Goal: Check status: Check status

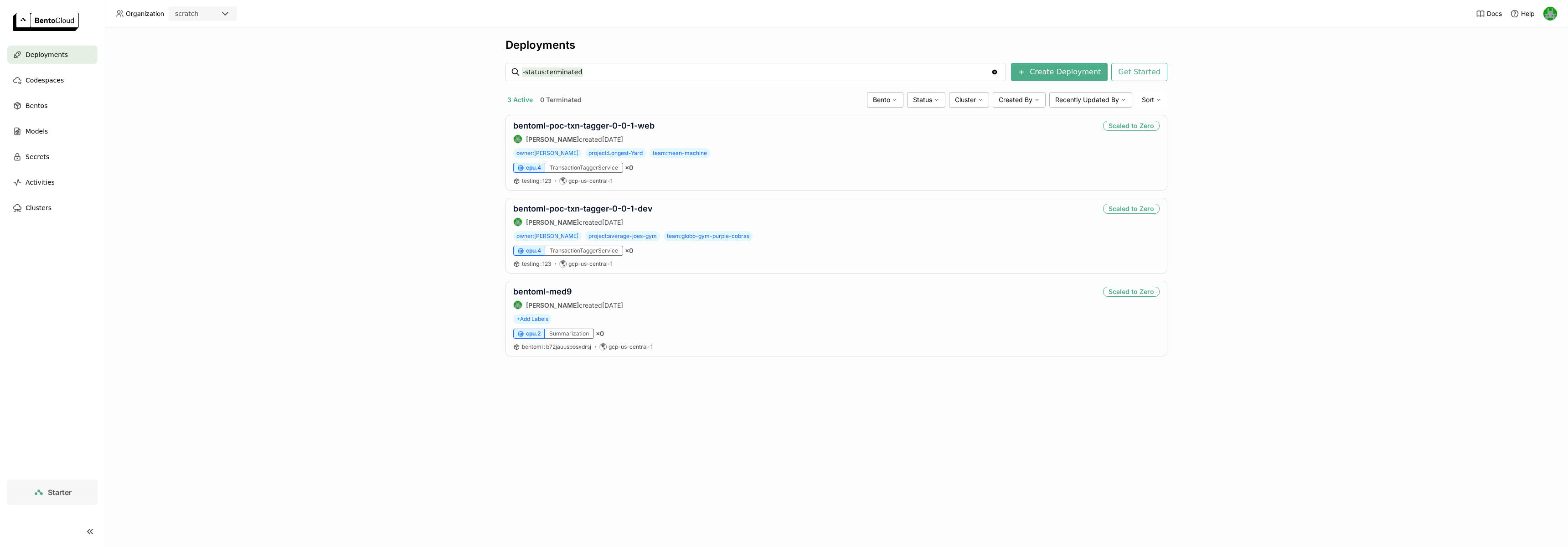
click at [231, 12] on div at bounding box center [228, 13] width 16 height 13
click at [207, 54] on div "wayflyer-prod" at bounding box center [203, 58] width 54 height 9
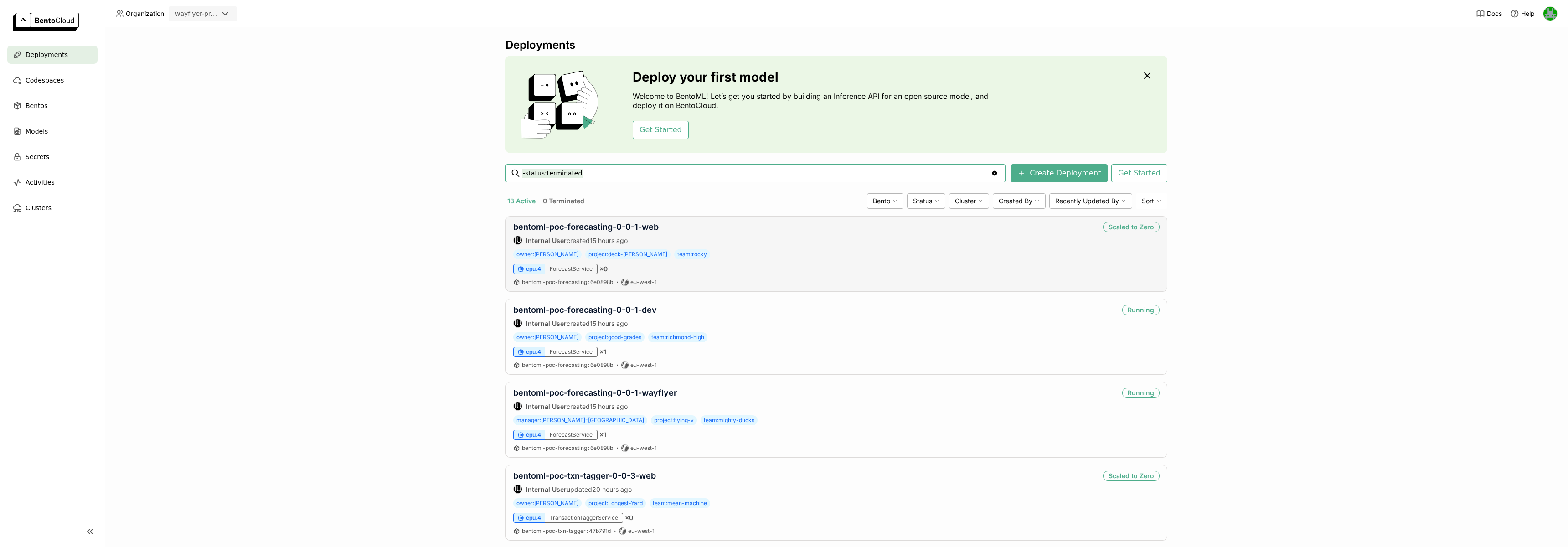
scroll to position [86, 0]
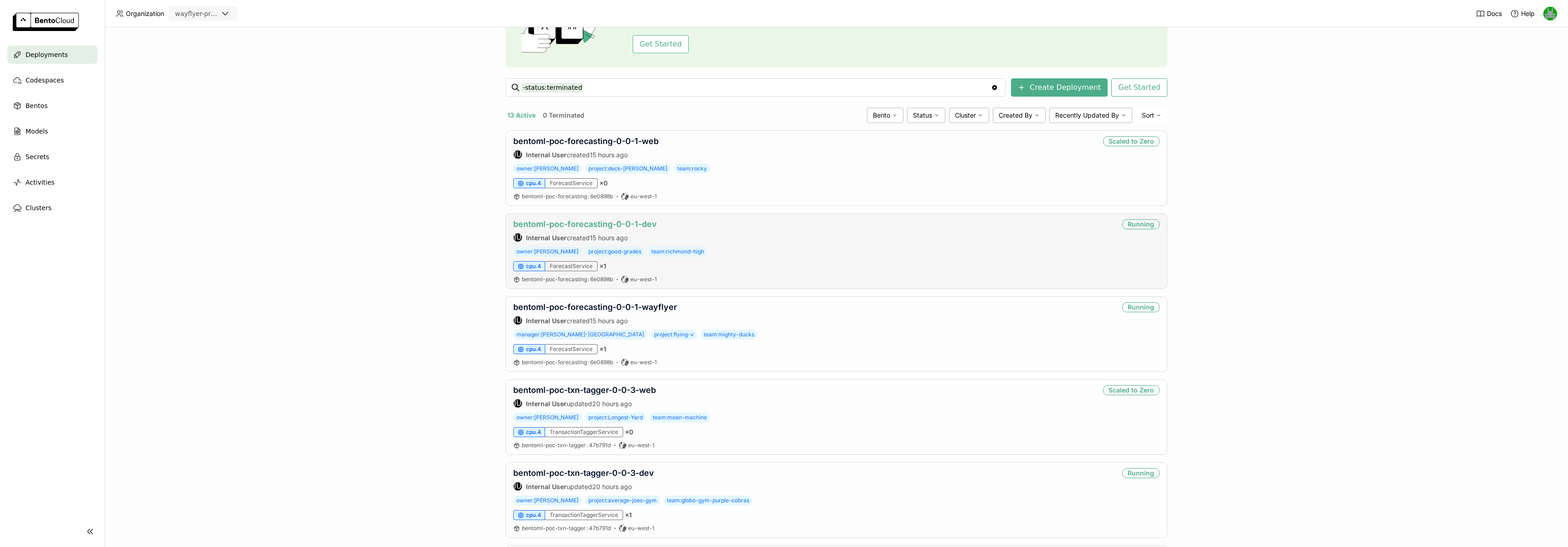
click at [612, 227] on link "bentoml-poc-forecasting-0-0-1-dev" at bounding box center [585, 224] width 144 height 10
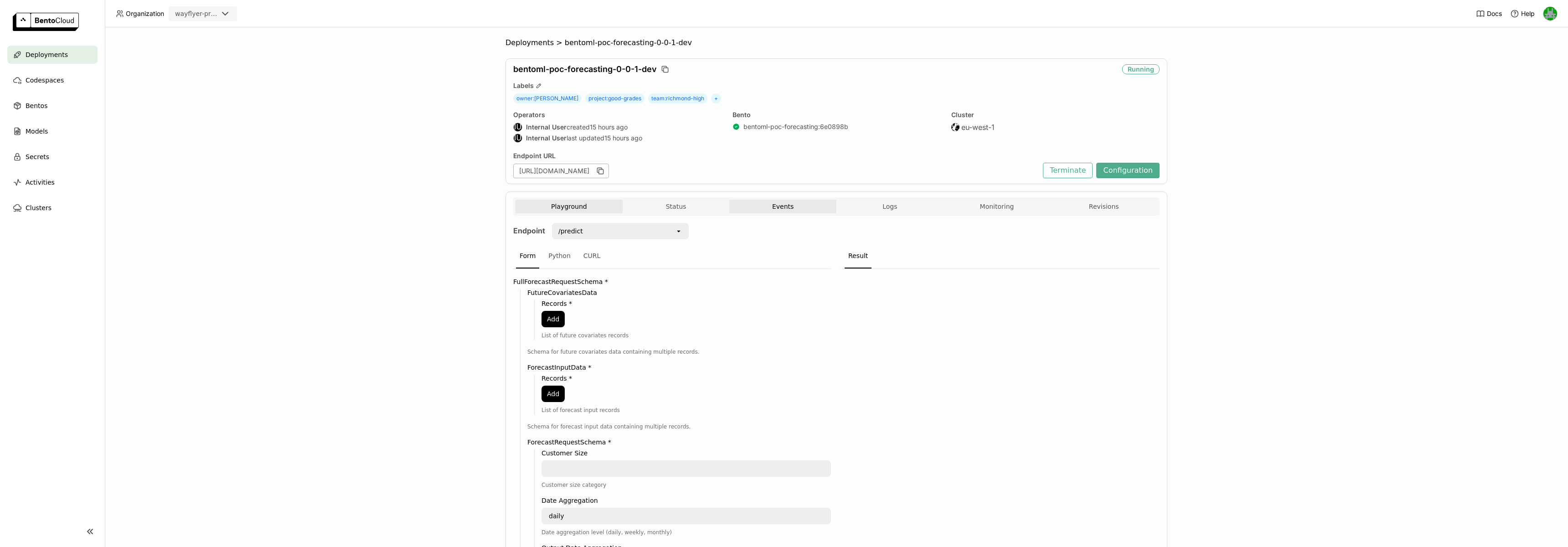
click at [765, 212] on button "Events" at bounding box center [783, 206] width 107 height 13
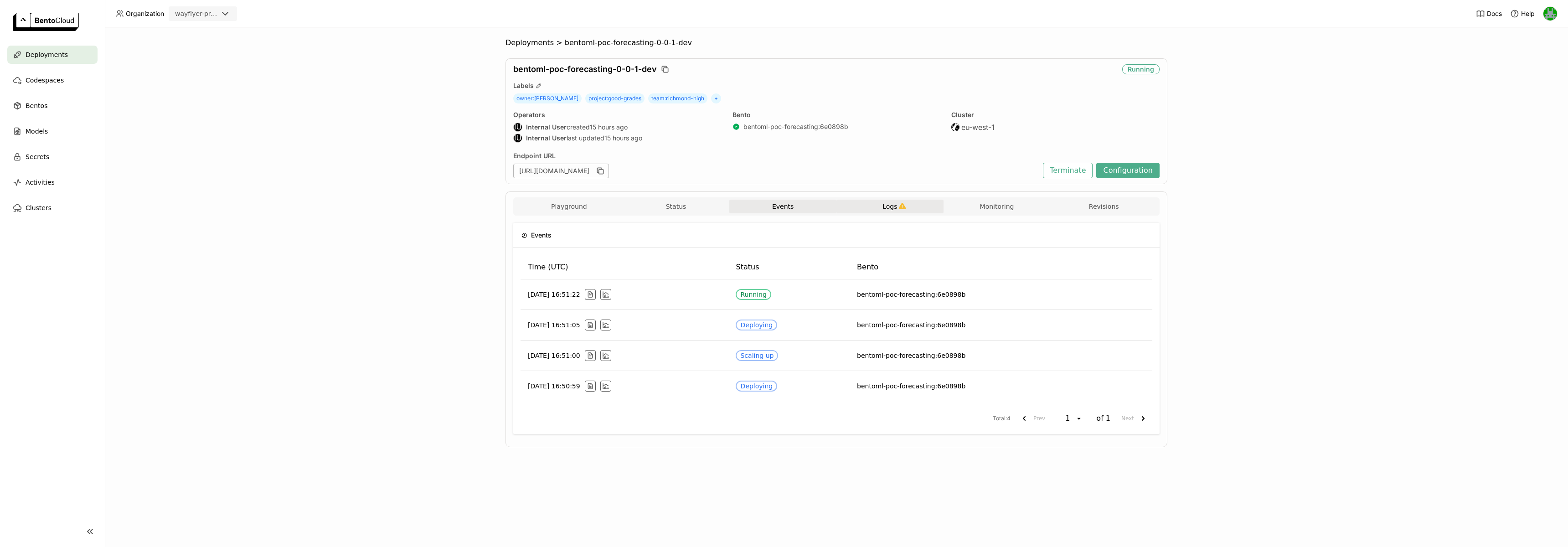
click at [878, 211] on button "Logs" at bounding box center [890, 206] width 107 height 13
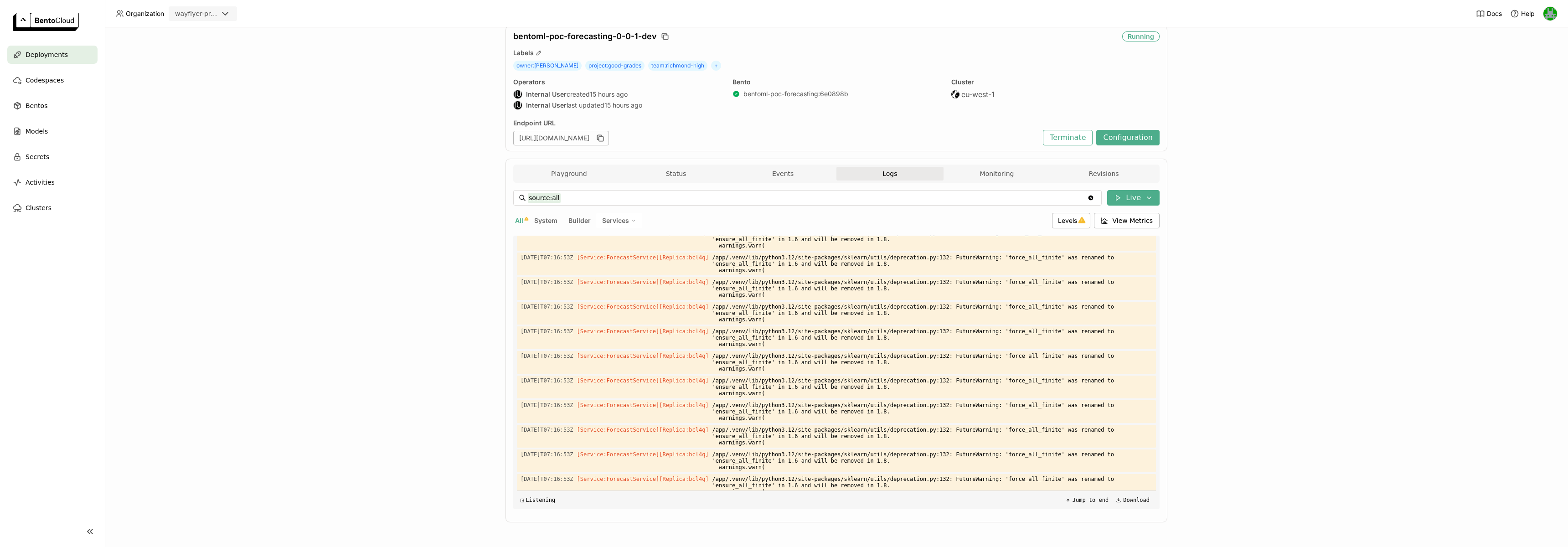
scroll to position [2205, 0]
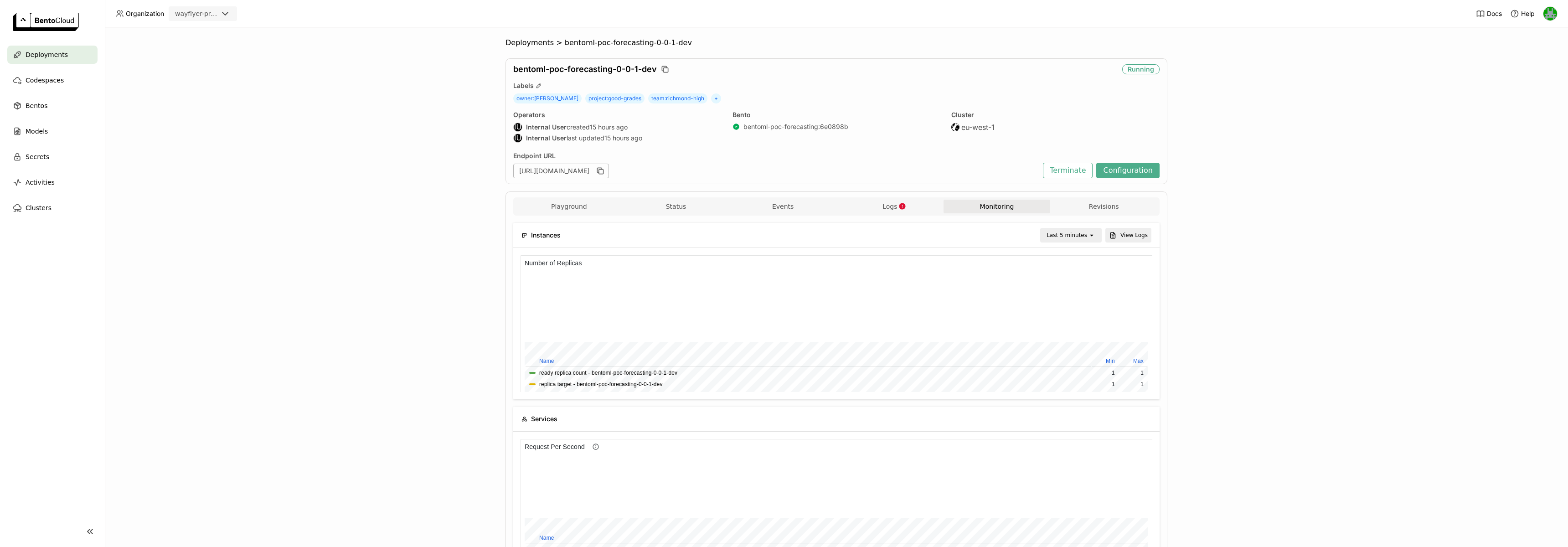
click at [72, 55] on div "Deployments" at bounding box center [52, 55] width 90 height 18
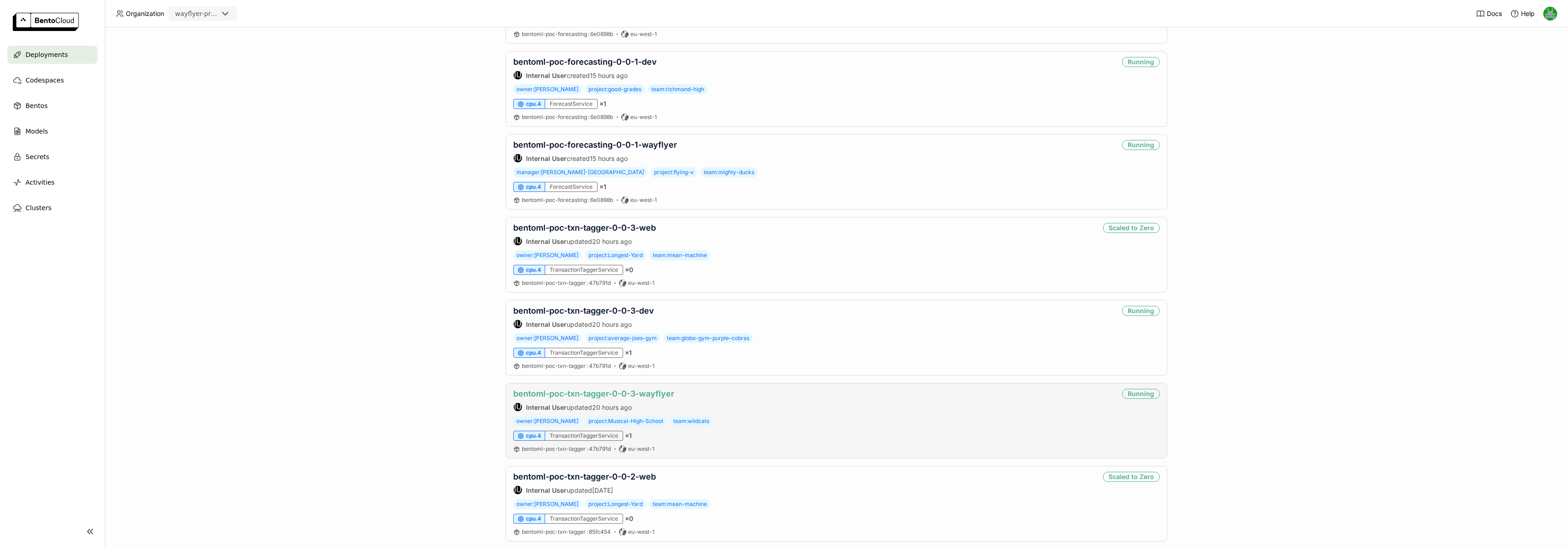
click at [594, 395] on link "bentoml-poc-txn-tagger-0-0-3-wayflyer" at bounding box center [593, 394] width 161 height 10
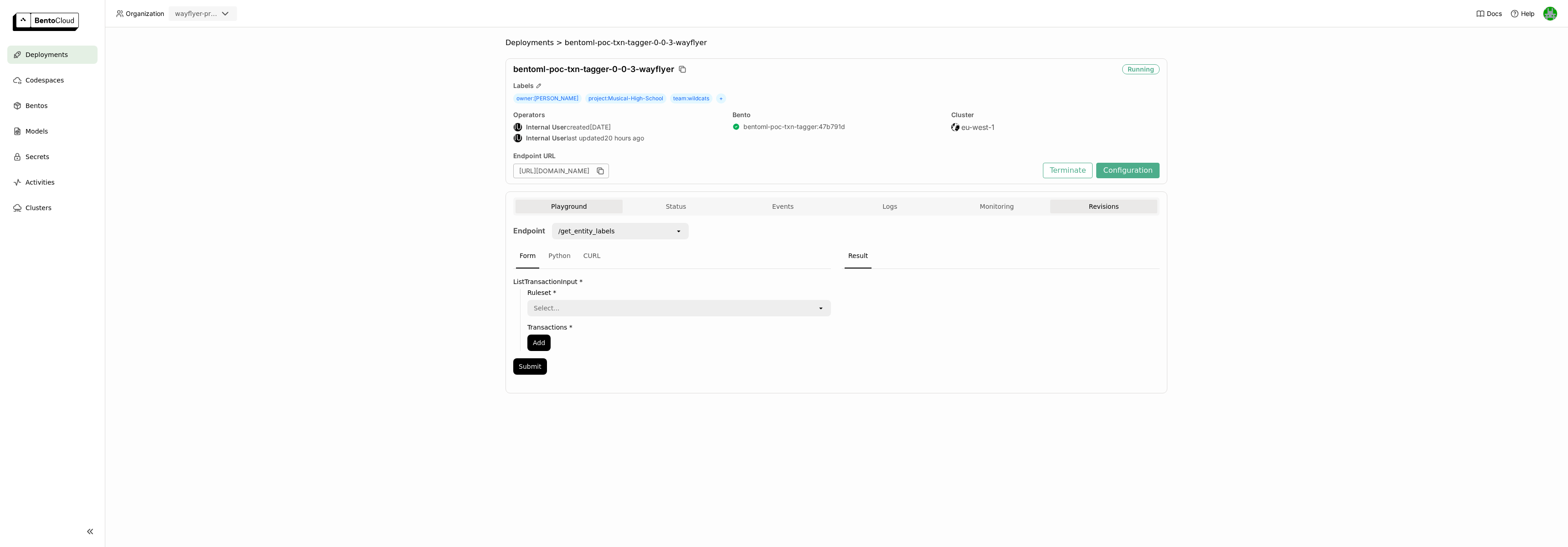
click at [1092, 203] on button "Revisions" at bounding box center [1104, 206] width 107 height 13
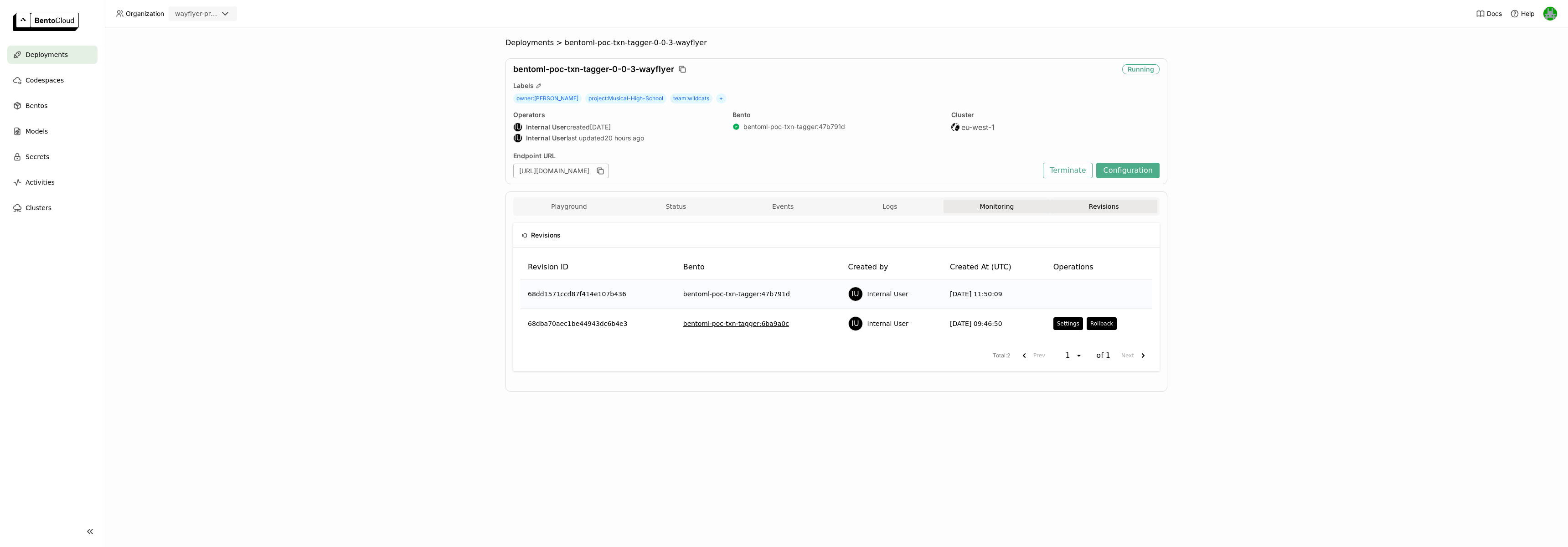
click at [1014, 204] on button "Monitoring" at bounding box center [997, 206] width 107 height 13
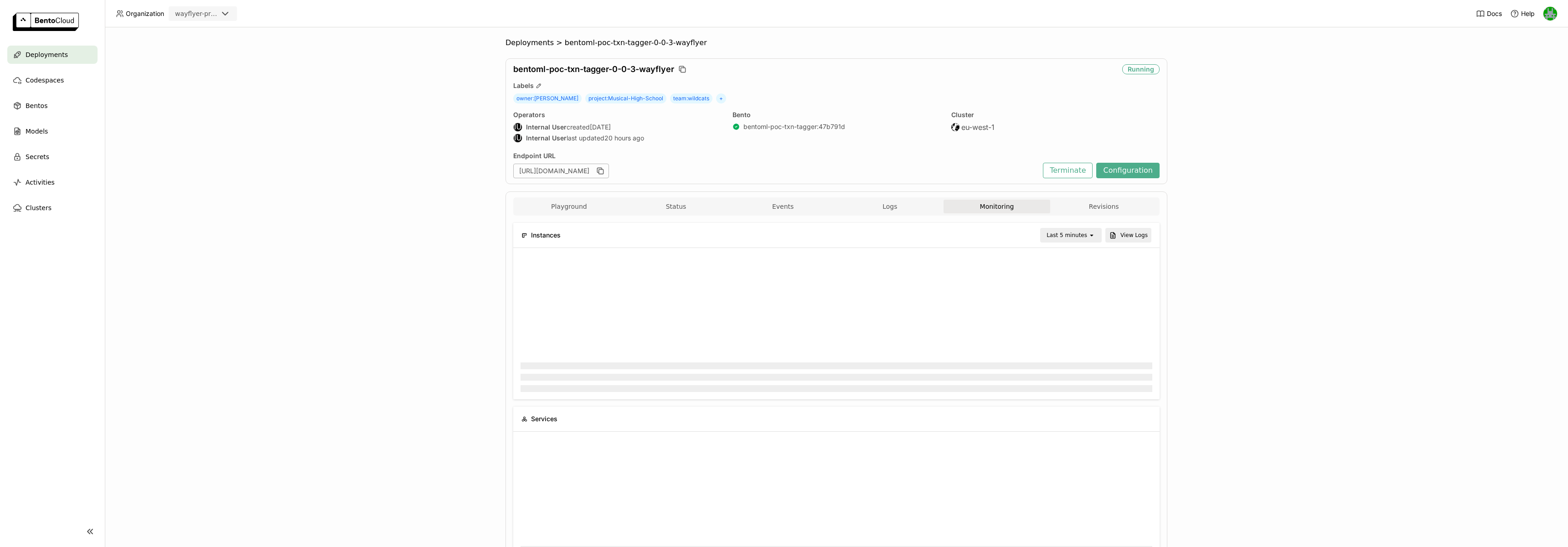
click at [1062, 234] on div "Last 5 minutes" at bounding box center [1066, 235] width 41 height 9
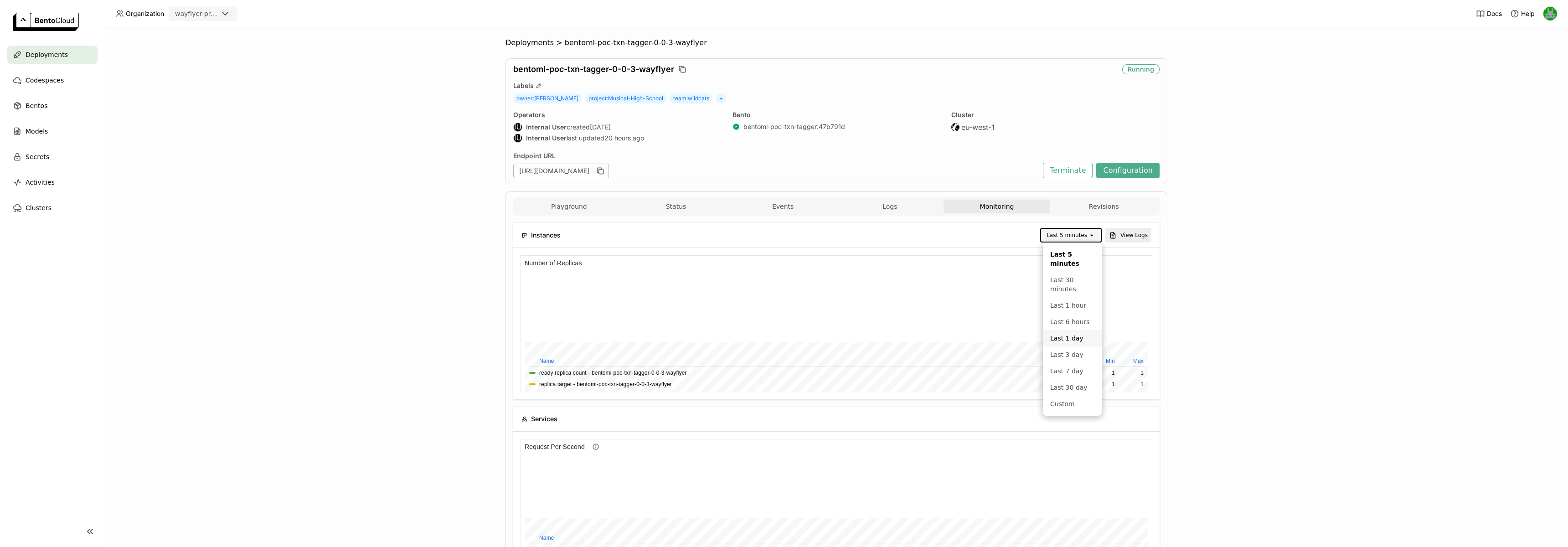
click at [1062, 340] on div "Last 1 day" at bounding box center [1072, 338] width 44 height 9
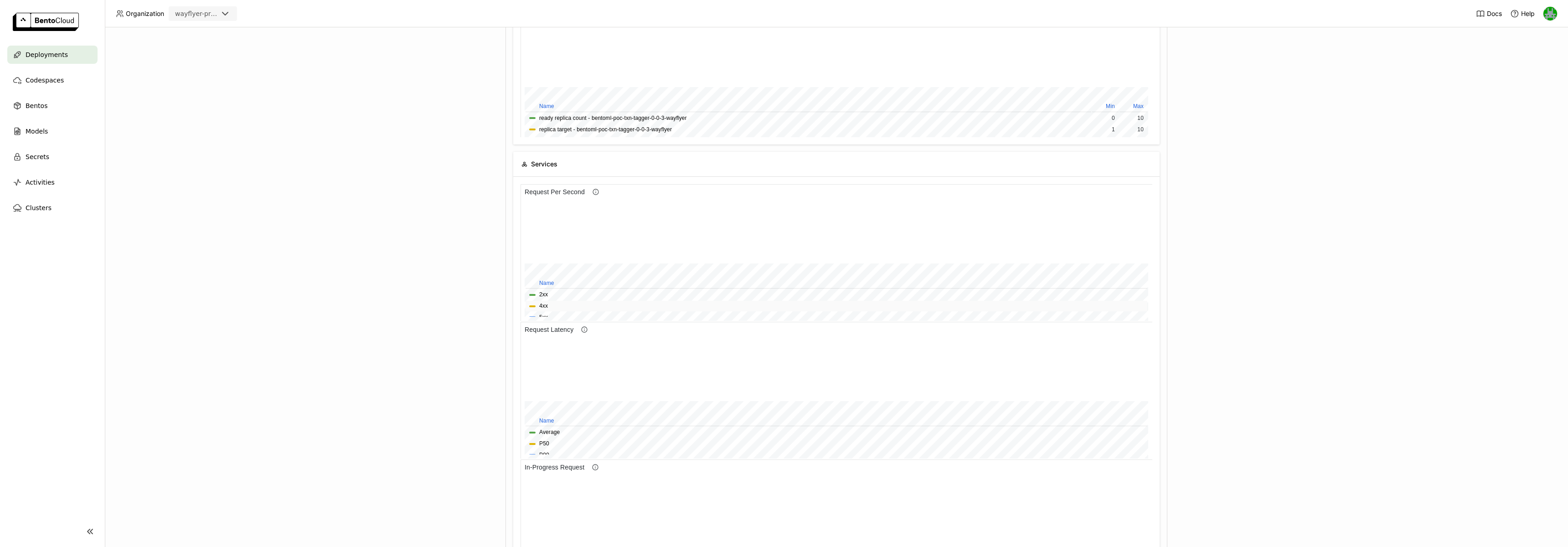
click at [543, 302] on button "4xx" at bounding box center [544, 306] width 9 height 9
click at [545, 313] on button "5xx" at bounding box center [544, 317] width 9 height 9
click at [548, 305] on span "4xx" at bounding box center [836, 306] width 614 height 9
click at [533, 302] on span "4xx" at bounding box center [836, 306] width 614 height 9
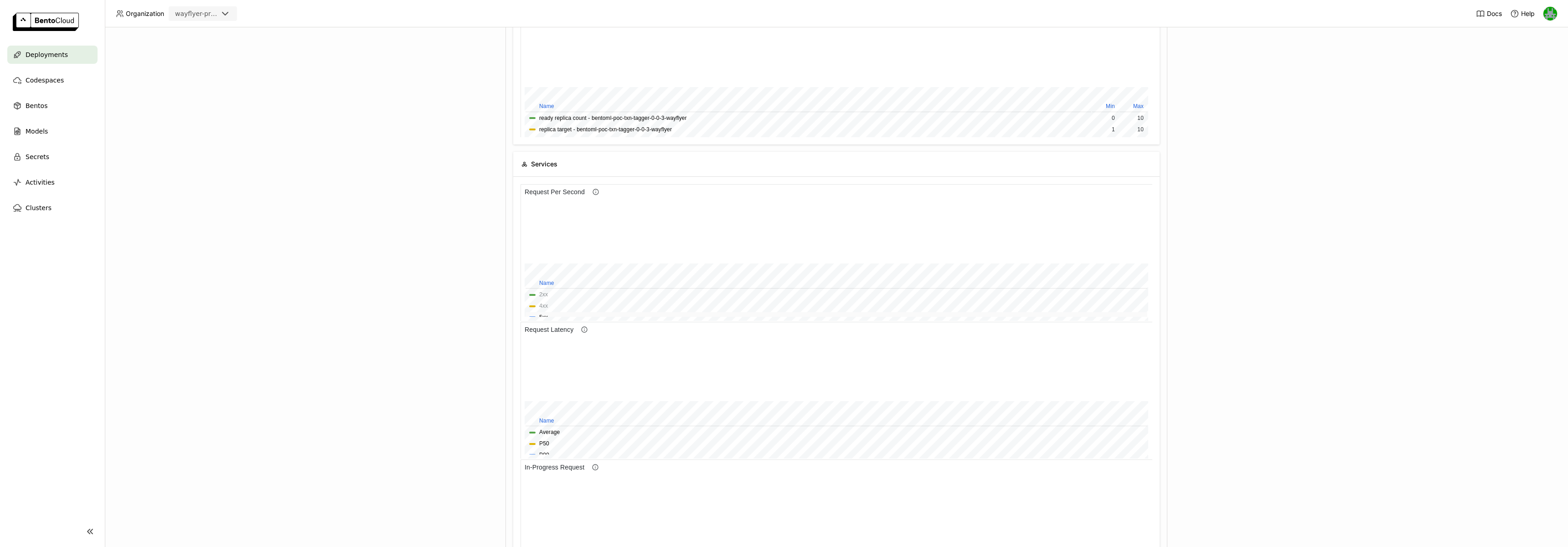
click at [543, 315] on button "5xx" at bounding box center [544, 317] width 9 height 9
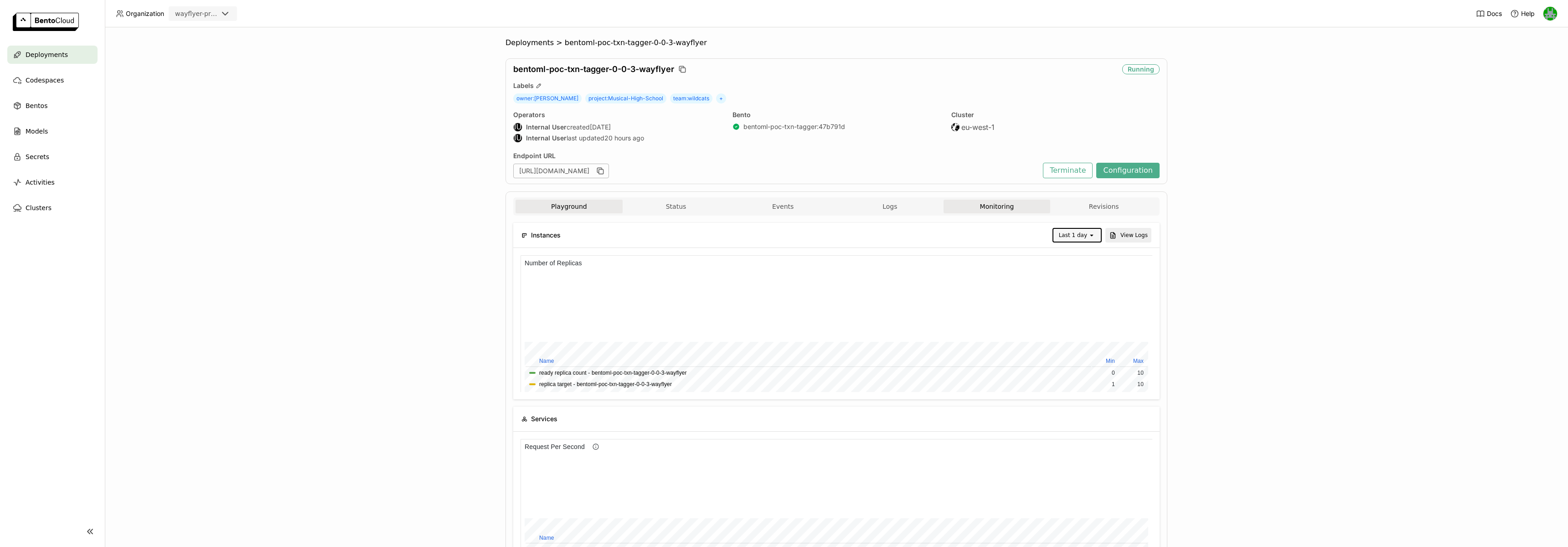
click at [555, 211] on button "Playground" at bounding box center [569, 206] width 107 height 13
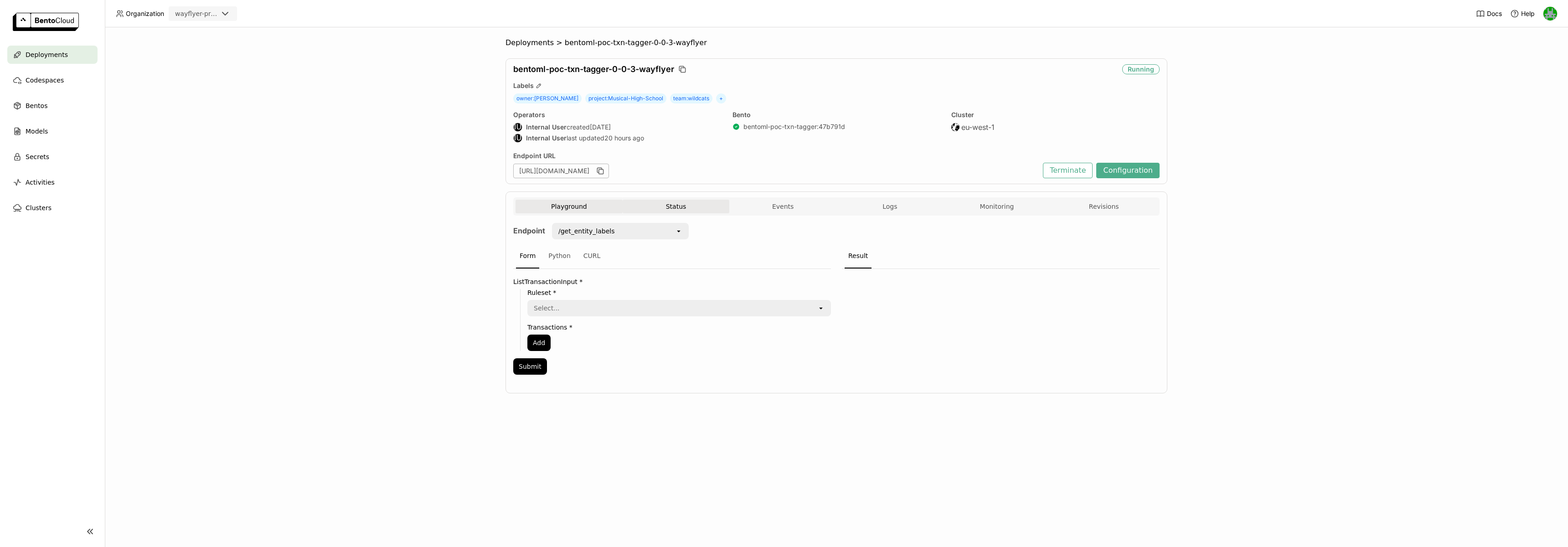
click at [660, 207] on button "Status" at bounding box center [676, 206] width 107 height 13
